Goal: Task Accomplishment & Management: Complete application form

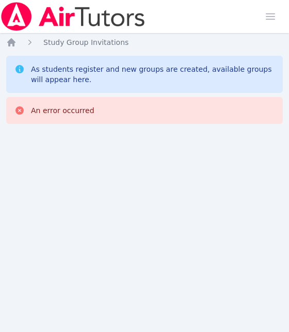
click at [193, 150] on div "Home Sessions Study Groups Students Messages Open user menu [PERSON_NAME] Open …" at bounding box center [144, 166] width 289 height 332
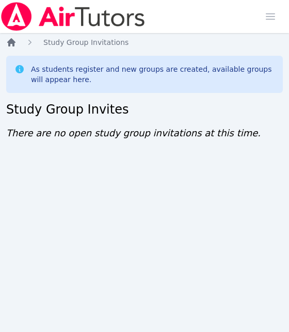
click at [12, 39] on icon "Breadcrumb" at bounding box center [11, 42] width 8 height 8
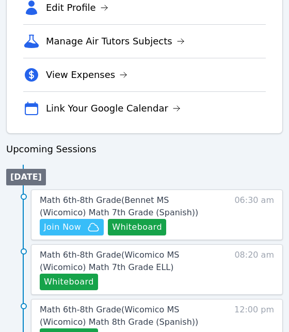
scroll to position [460, 0]
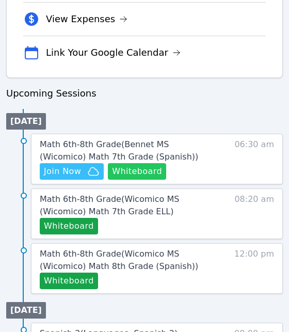
click at [149, 169] on button "Whiteboard" at bounding box center [137, 171] width 58 height 17
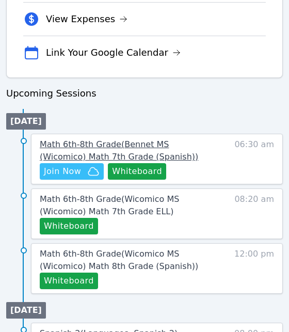
click at [89, 148] on span "Math 6th-8th Grade ( Bennet MS (Wicomico) Math 7th Grade (Spanish) )" at bounding box center [119, 150] width 159 height 22
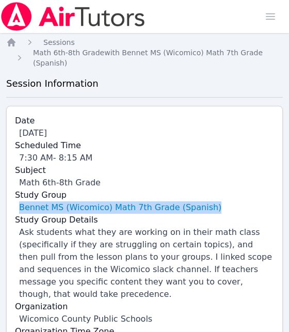
drag, startPoint x: 14, startPoint y: 205, endPoint x: 219, endPoint y: 203, distance: 204.6
click at [219, 203] on div "Date [DATE] Scheduled Time 7:30 AM - 8:15 AM Subject Math 6th-8th Grade Study G…" at bounding box center [144, 232] width 277 height 253
copy link "Bennet MS (Wicomico) Math 7th Grade (Spanish)"
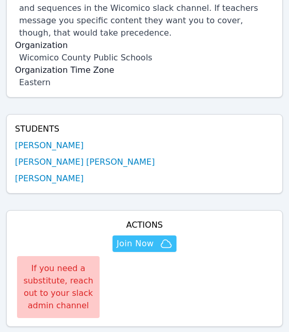
scroll to position [262, 0]
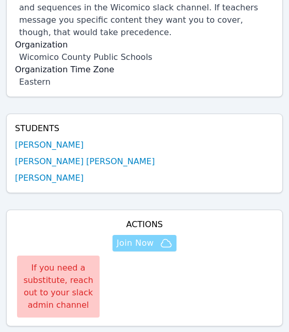
click at [135, 240] on span "Join Now" at bounding box center [135, 243] width 37 height 12
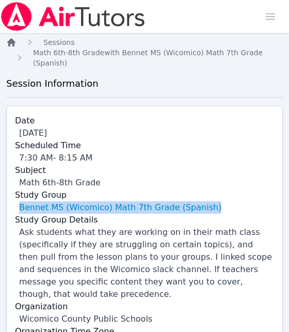
click at [11, 42] on icon "Breadcrumb" at bounding box center [11, 42] width 8 height 8
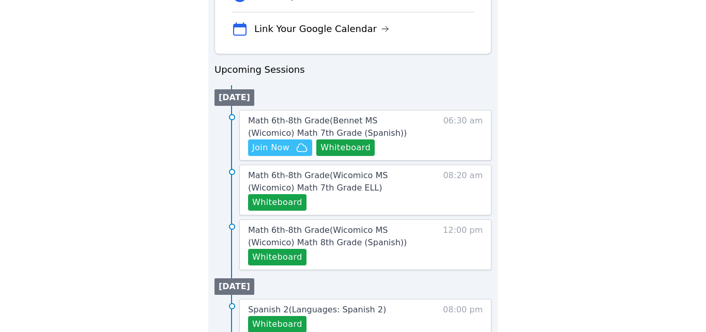
scroll to position [485, 0]
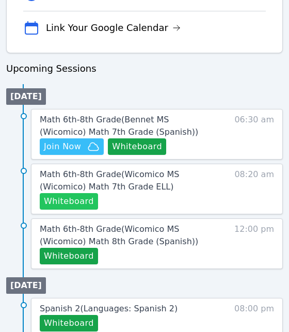
click at [81, 201] on button "Whiteboard" at bounding box center [69, 201] width 58 height 17
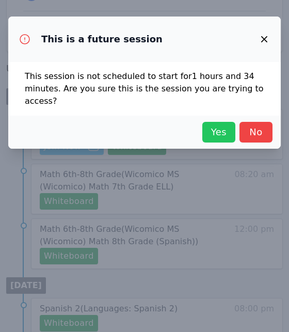
click at [224, 135] on span "Yes" at bounding box center [219, 132] width 23 height 14
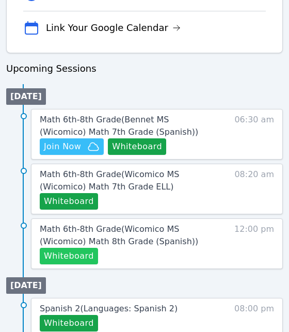
click at [83, 250] on button "Whiteboard" at bounding box center [69, 256] width 58 height 17
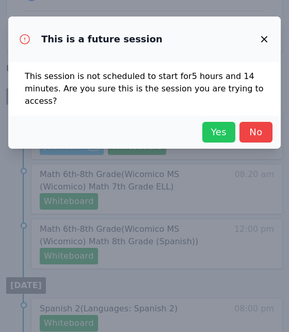
click at [222, 128] on span "Yes" at bounding box center [219, 132] width 23 height 14
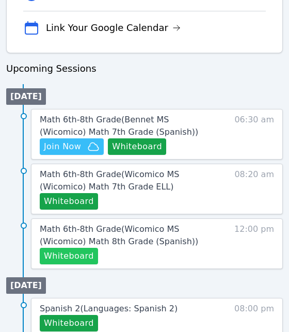
click at [74, 249] on button "Whiteboard" at bounding box center [69, 256] width 58 height 17
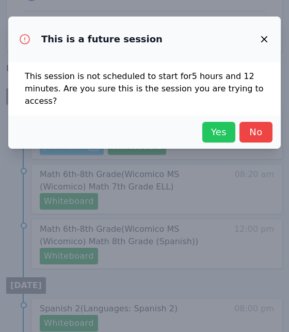
click at [212, 132] on span "Yes" at bounding box center [219, 132] width 23 height 14
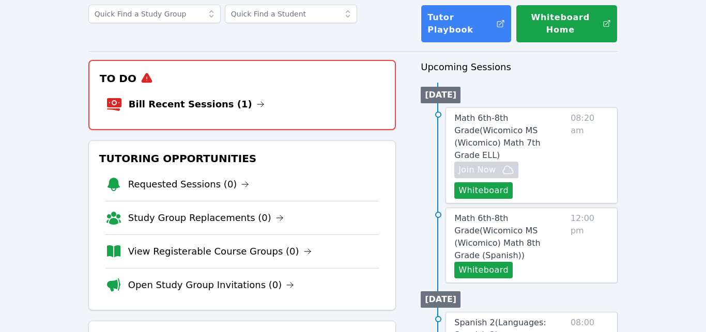
scroll to position [0, 0]
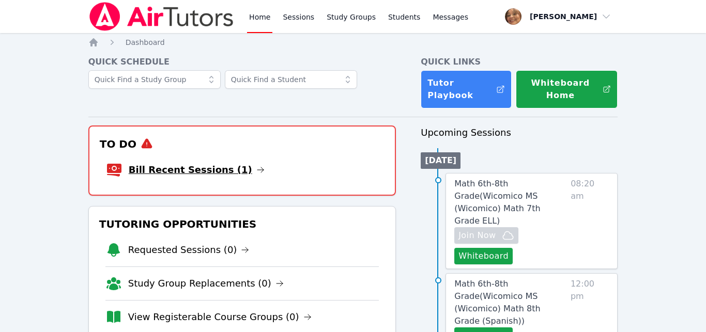
click at [198, 169] on link "Bill Recent Sessions (1)" at bounding box center [197, 170] width 136 height 14
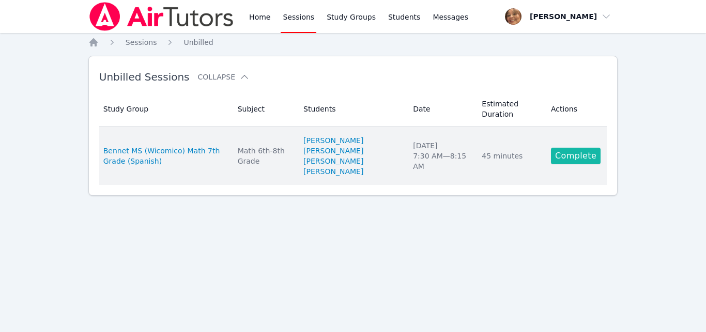
click at [289, 162] on link "Complete" at bounding box center [576, 156] width 50 height 17
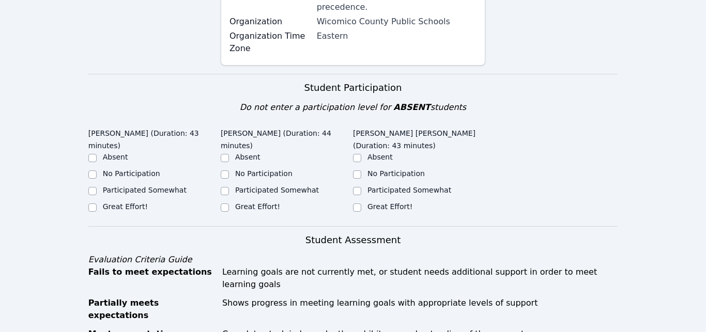
scroll to position [300, 0]
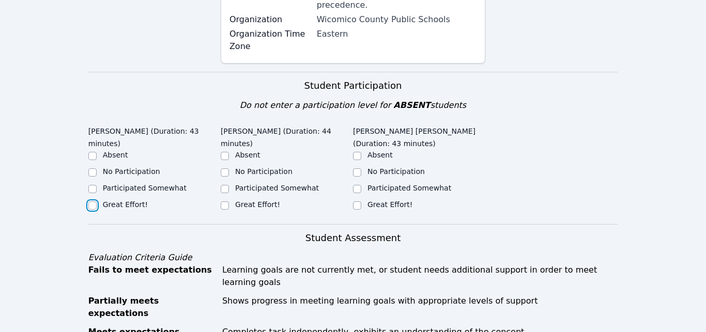
click at [91, 201] on input "Great Effort!" at bounding box center [92, 205] width 8 height 8
checkbox input "true"
click at [225, 201] on input "Great Effort!" at bounding box center [225, 205] width 8 height 8
checkbox input "true"
click at [289, 201] on input "Great Effort!" at bounding box center [357, 205] width 8 height 8
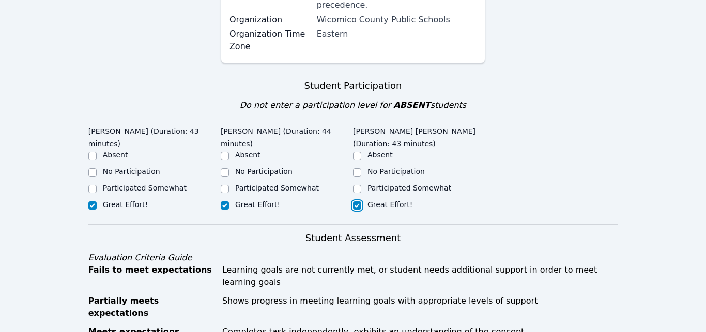
checkbox input "true"
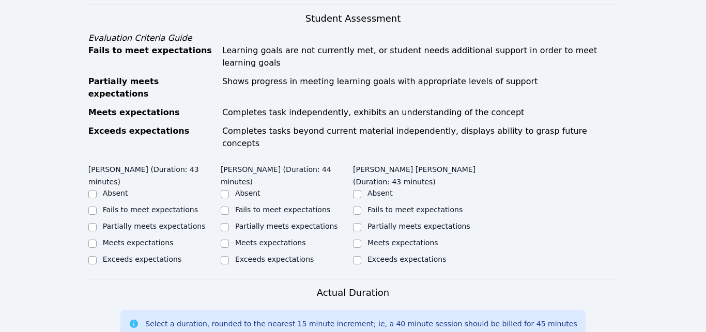
scroll to position [523, 0]
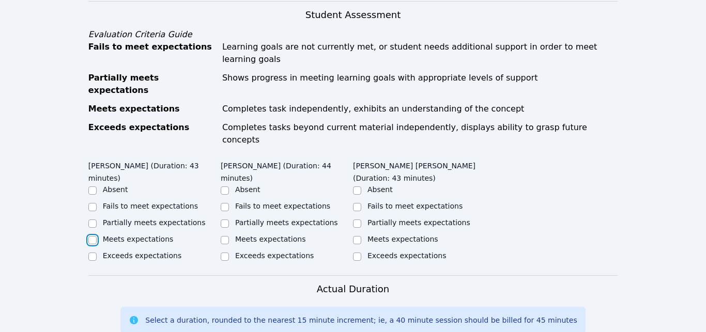
click at [92, 236] on input "Meets expectations" at bounding box center [92, 240] width 8 height 8
checkbox input "true"
click at [225, 236] on input "Meets expectations" at bounding box center [225, 240] width 8 height 8
checkbox input "true"
click at [289, 236] on input "Meets expectations" at bounding box center [357, 240] width 8 height 8
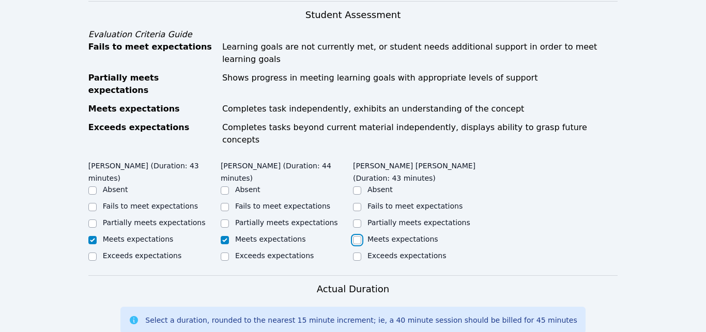
checkbox input "true"
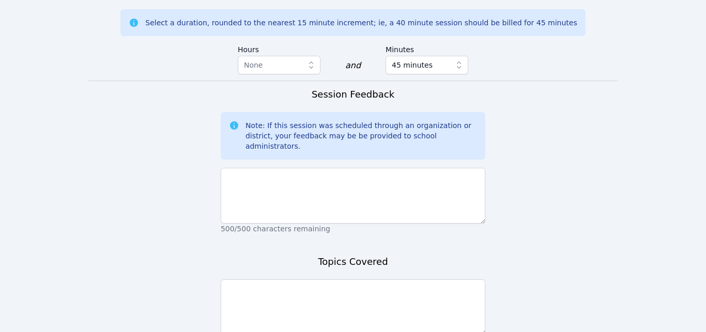
scroll to position [825, 0]
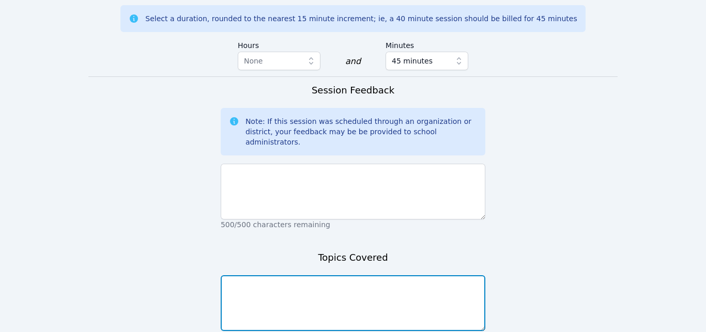
click at [289, 275] on textarea at bounding box center [353, 303] width 265 height 56
type textarea "R"
type textarea "whole, Integer, and rational numbers"
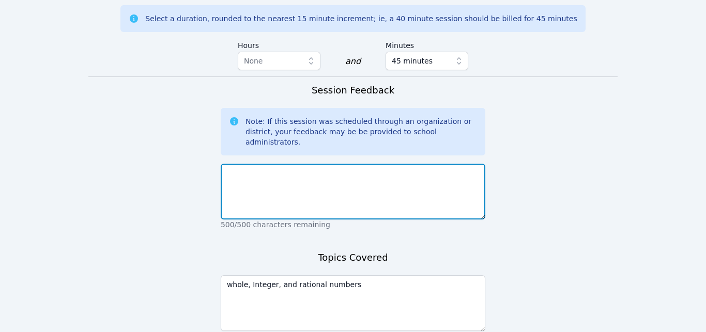
click at [289, 164] on textarea at bounding box center [353, 192] width 265 height 56
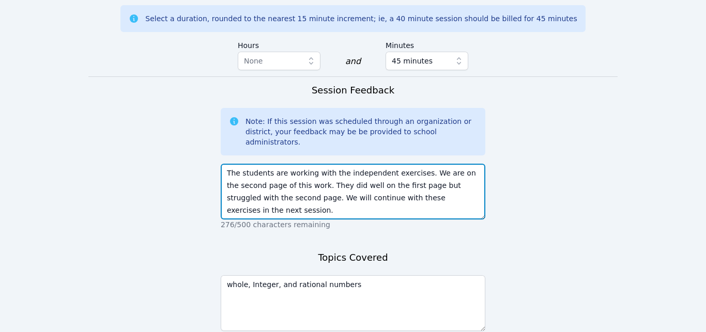
type textarea "The students are working with the independent exercises. We are on the second p…"
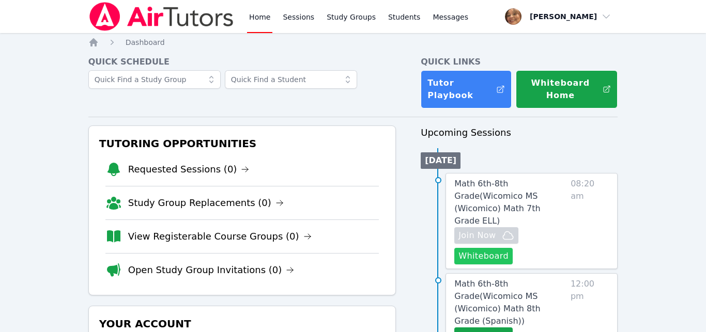
click at [289, 248] on button "Whiteboard" at bounding box center [483, 256] width 58 height 17
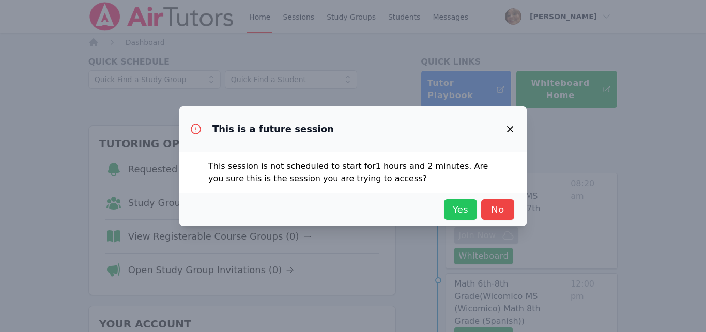
click at [289, 215] on span "Yes" at bounding box center [460, 210] width 23 height 14
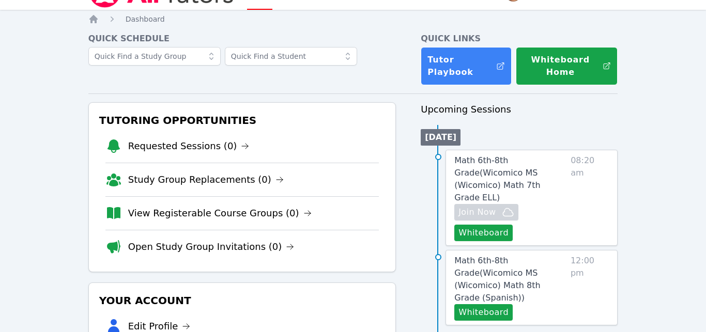
scroll to position [26, 0]
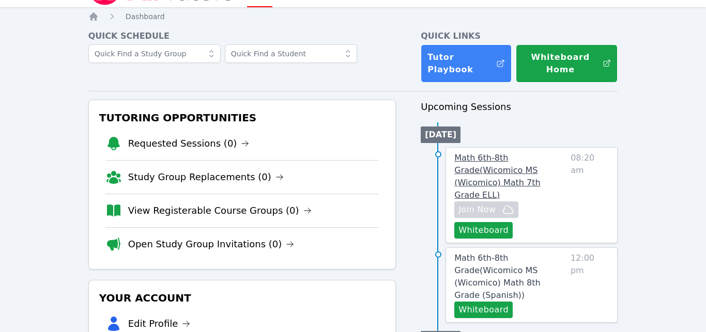
click at [289, 172] on span "Math 6th-8th Grade ( Wicomico MS (Wicomico) Math 7th Grade ELL )" at bounding box center [497, 176] width 86 height 47
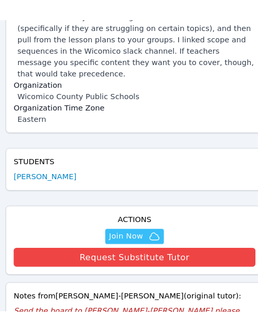
scroll to position [248, 0]
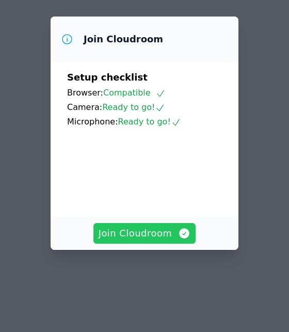
click at [137, 233] on span "Join Cloudroom" at bounding box center [145, 233] width 92 height 14
click at [168, 229] on span "Join Cloudroom" at bounding box center [145, 233] width 92 height 14
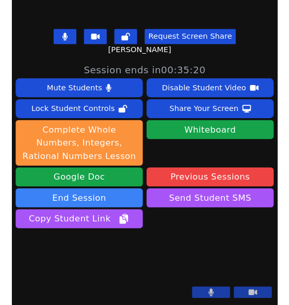
scroll to position [316, 0]
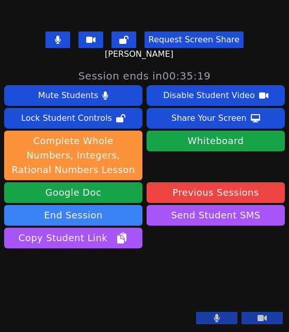
click at [199, 110] on div "Share Your Screen" at bounding box center [209, 118] width 75 height 17
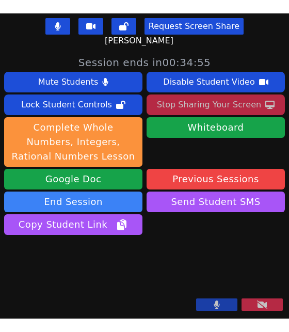
scroll to position [317, 0]
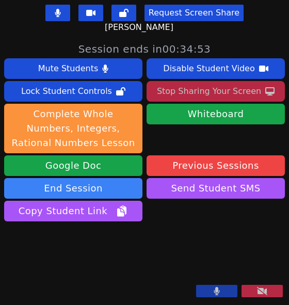
click at [223, 83] on div "Stop Sharing Your Screen" at bounding box center [209, 91] width 104 height 17
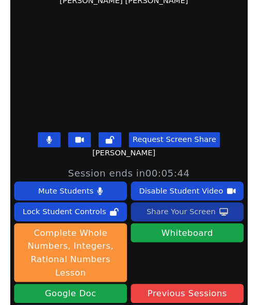
scroll to position [156, 0]
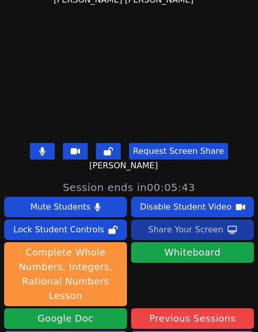
click at [183, 230] on div "Share Your Screen" at bounding box center [185, 230] width 75 height 17
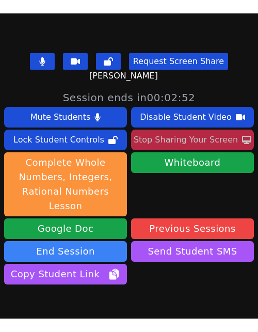
scroll to position [233, 0]
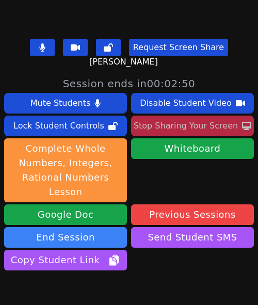
click at [189, 128] on div "Stop Sharing Your Screen" at bounding box center [186, 126] width 104 height 17
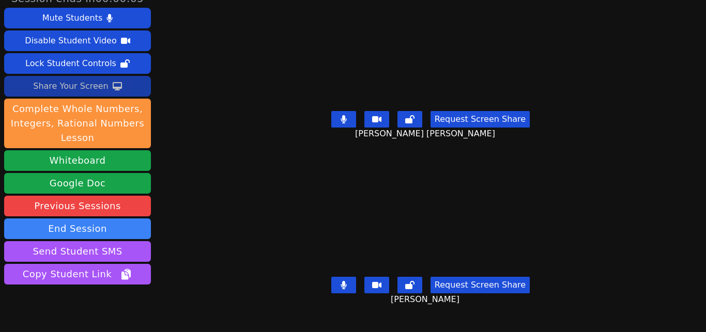
scroll to position [0, 0]
